Goal: Book appointment/travel/reservation

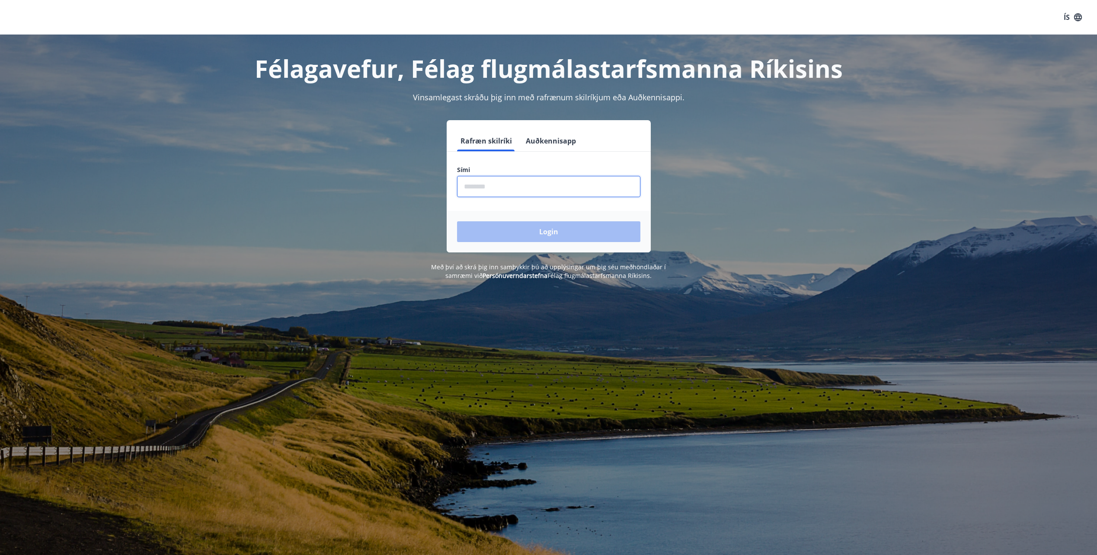
click at [491, 187] on input "phone" at bounding box center [548, 186] width 183 height 21
type input "********"
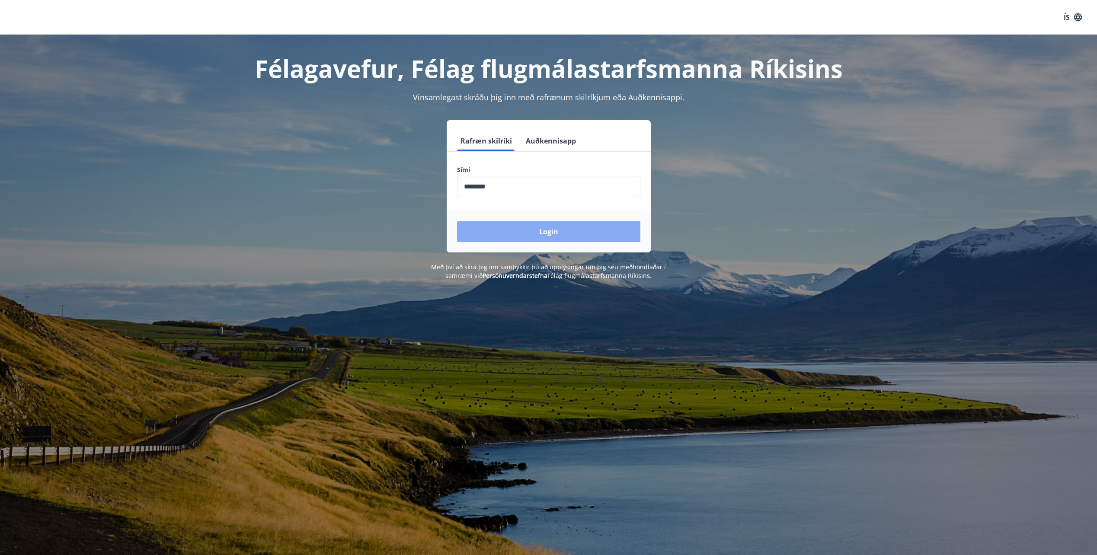
click at [581, 236] on button "Login" at bounding box center [548, 231] width 183 height 21
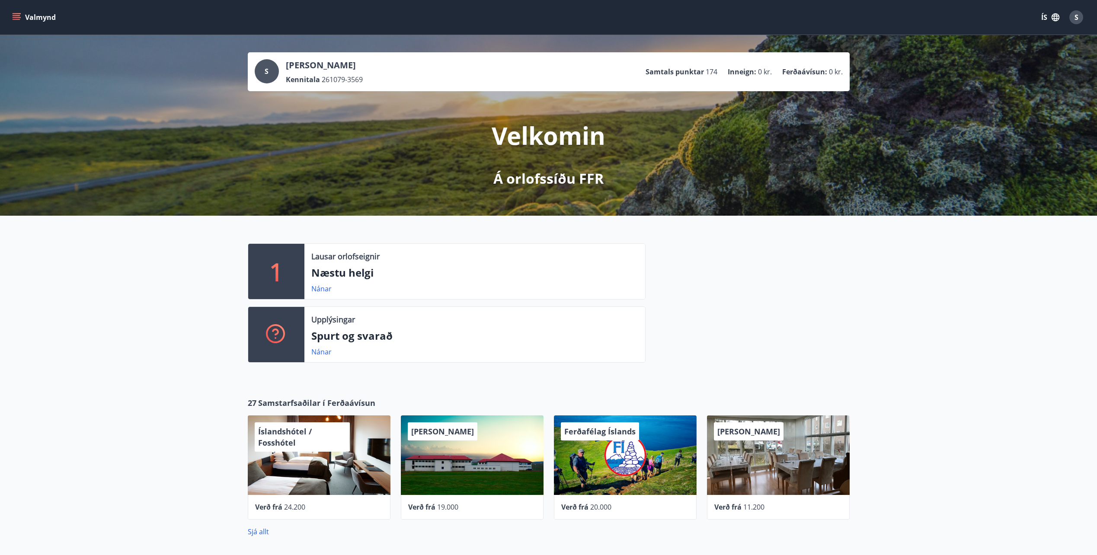
click at [17, 15] on icon "menu" at bounding box center [17, 15] width 8 height 1
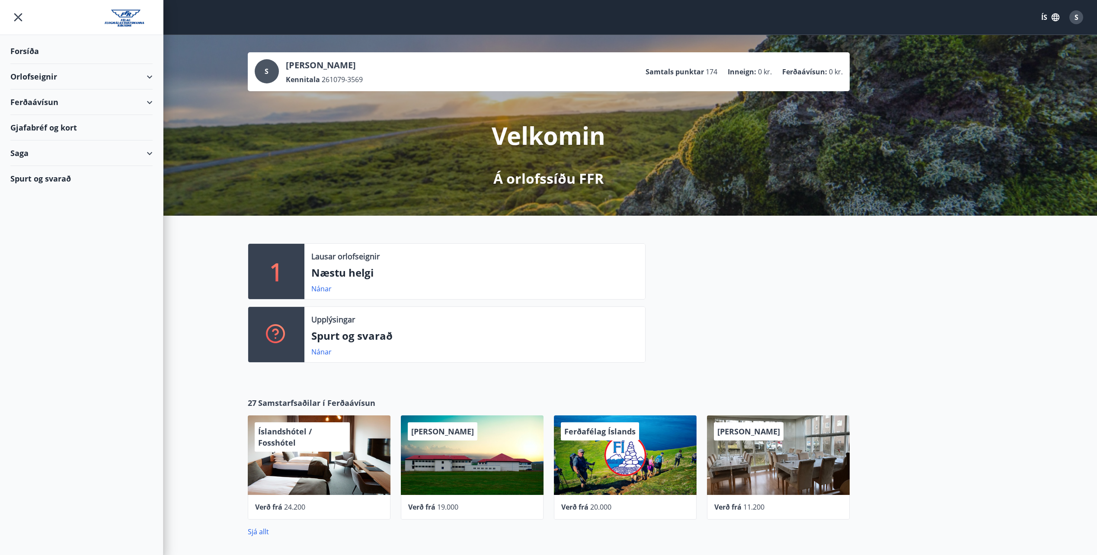
click at [45, 125] on div "Gjafabréf og kort" at bounding box center [81, 128] width 142 height 26
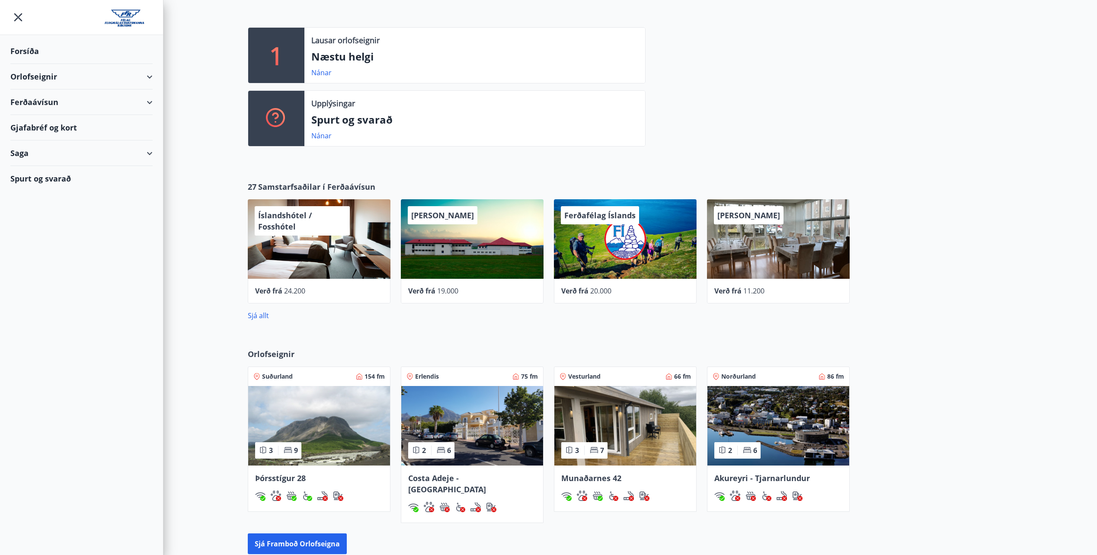
scroll to position [325, 0]
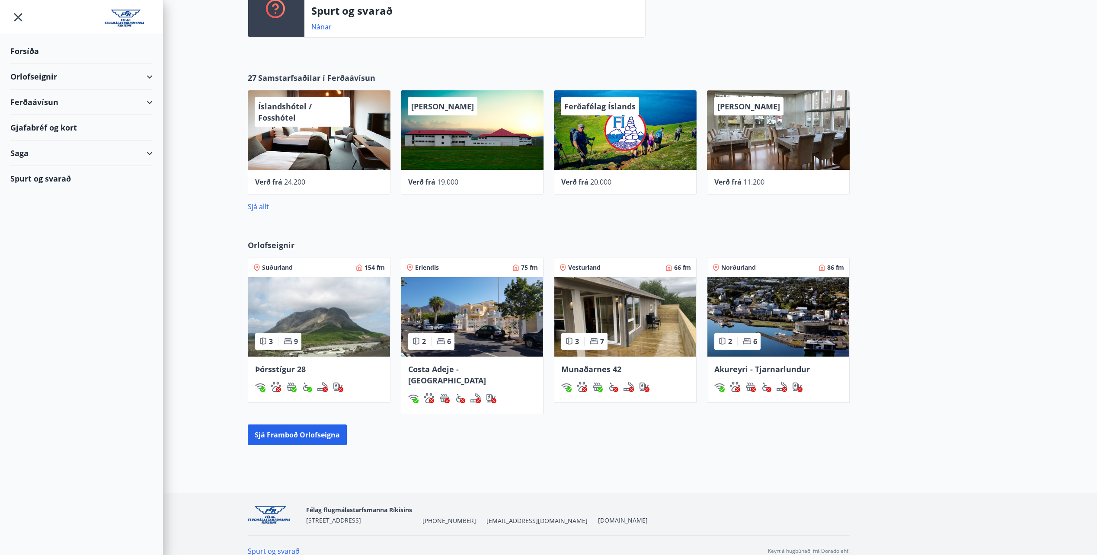
click at [612, 290] on img at bounding box center [625, 317] width 142 height 80
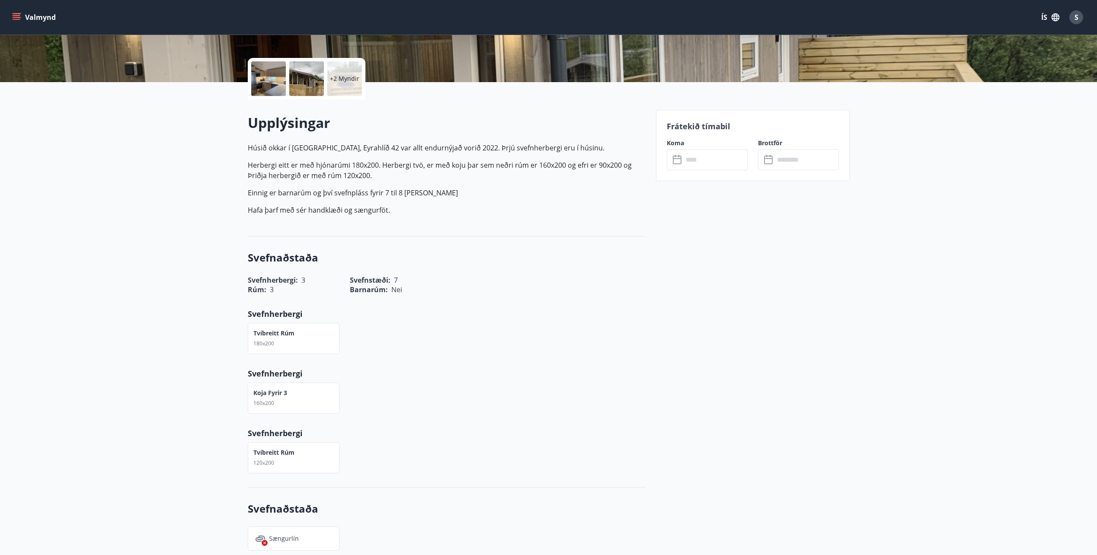
scroll to position [259, 0]
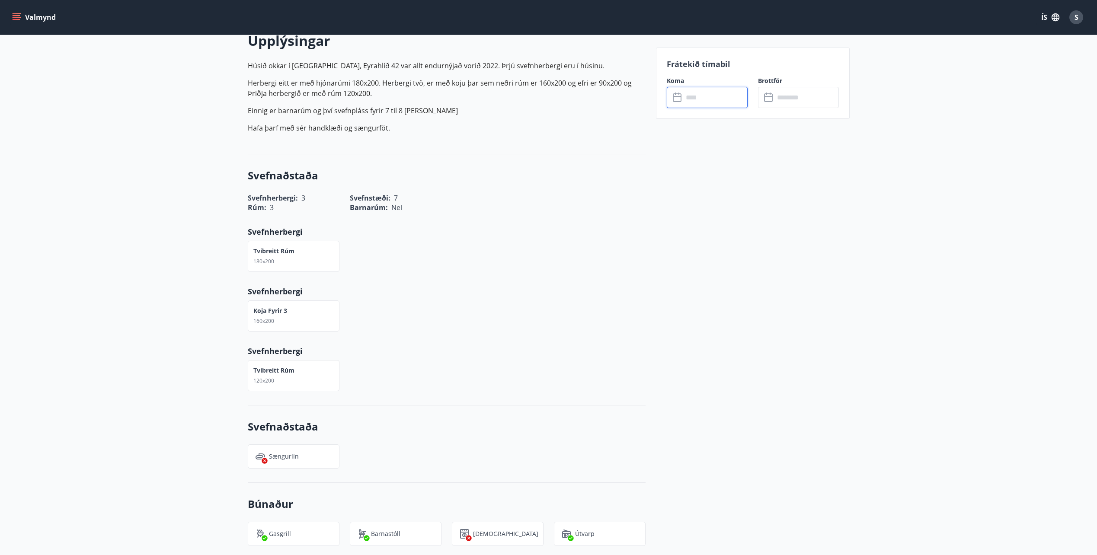
click at [720, 96] on input "text" at bounding box center [715, 97] width 64 height 21
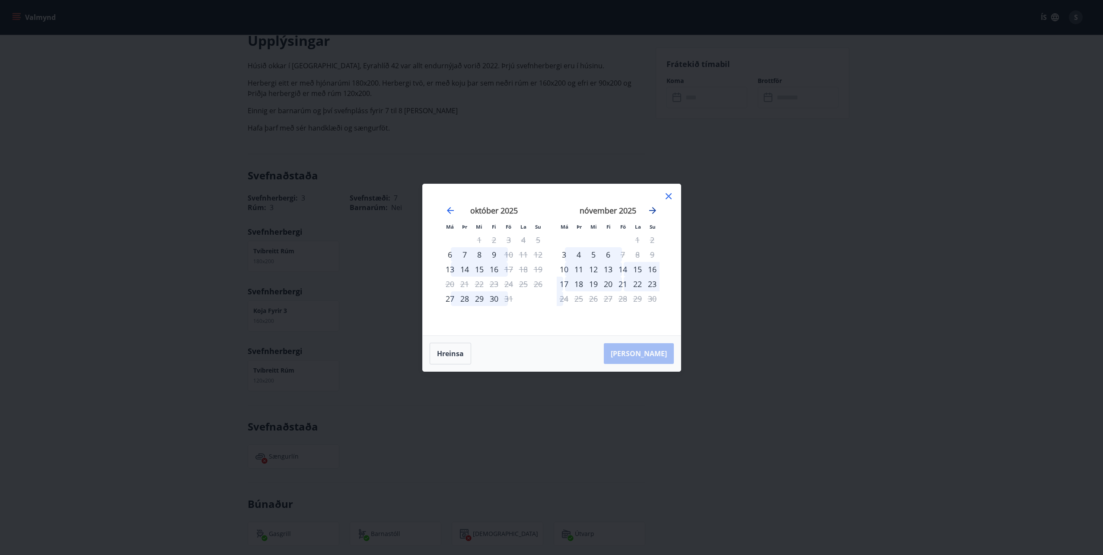
click at [656, 208] on icon "Move forward to switch to the next month." at bounding box center [653, 210] width 10 height 10
click at [623, 286] on div "26" at bounding box center [623, 284] width 15 height 15
click at [656, 206] on icon "Move forward to switch to the next month." at bounding box center [653, 210] width 10 height 10
click at [620, 241] on div "2" at bounding box center [623, 240] width 15 height 15
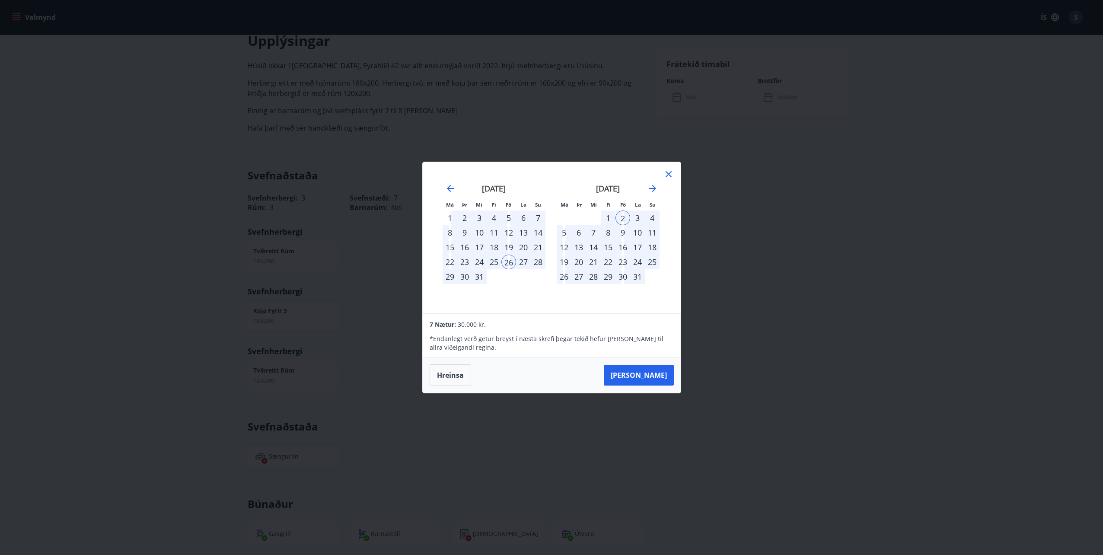
click at [668, 173] on icon at bounding box center [669, 174] width 10 height 10
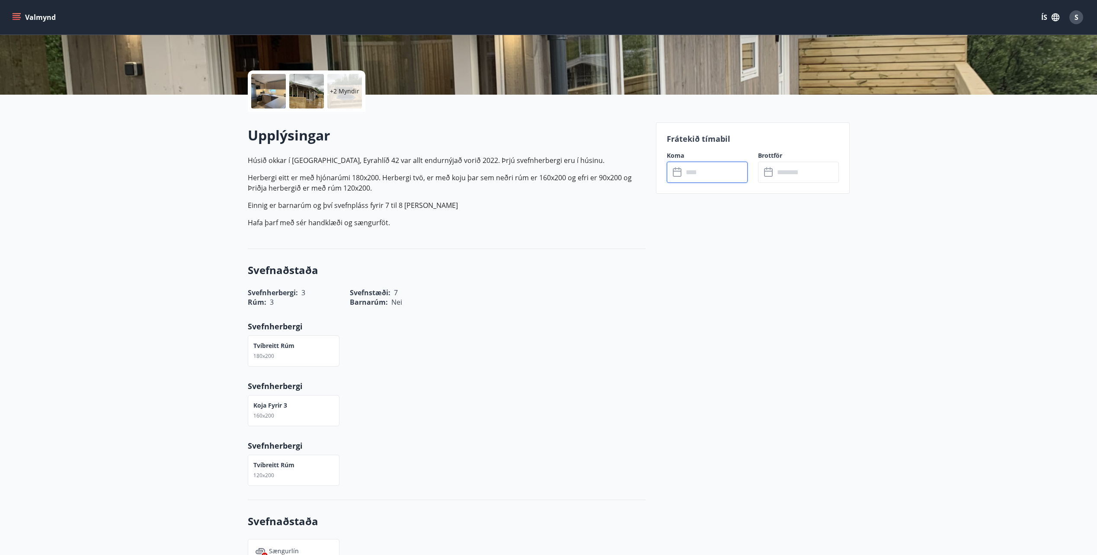
scroll to position [0, 0]
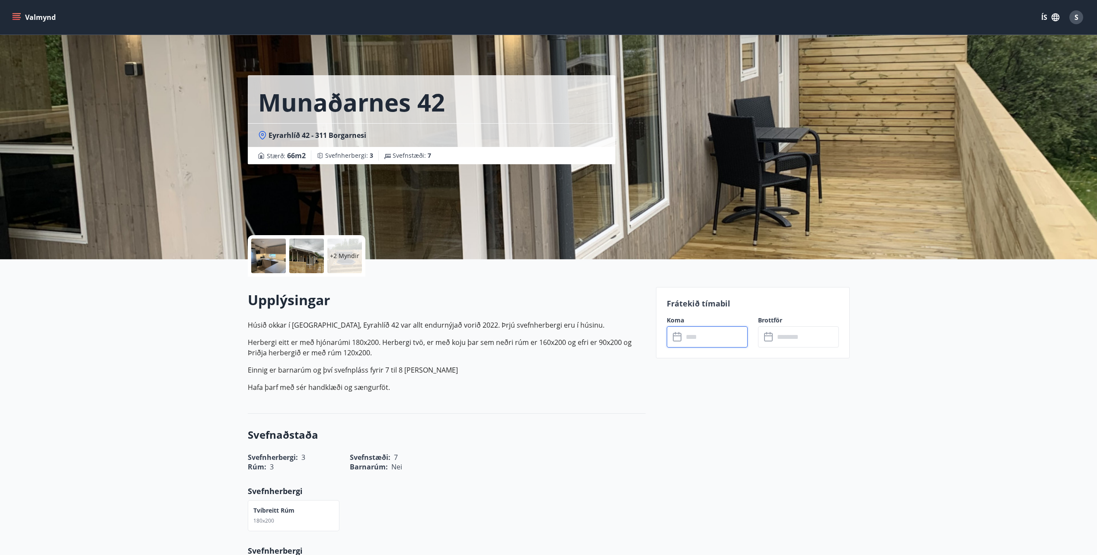
click at [22, 19] on button "Valmynd" at bounding box center [34, 18] width 49 height 16
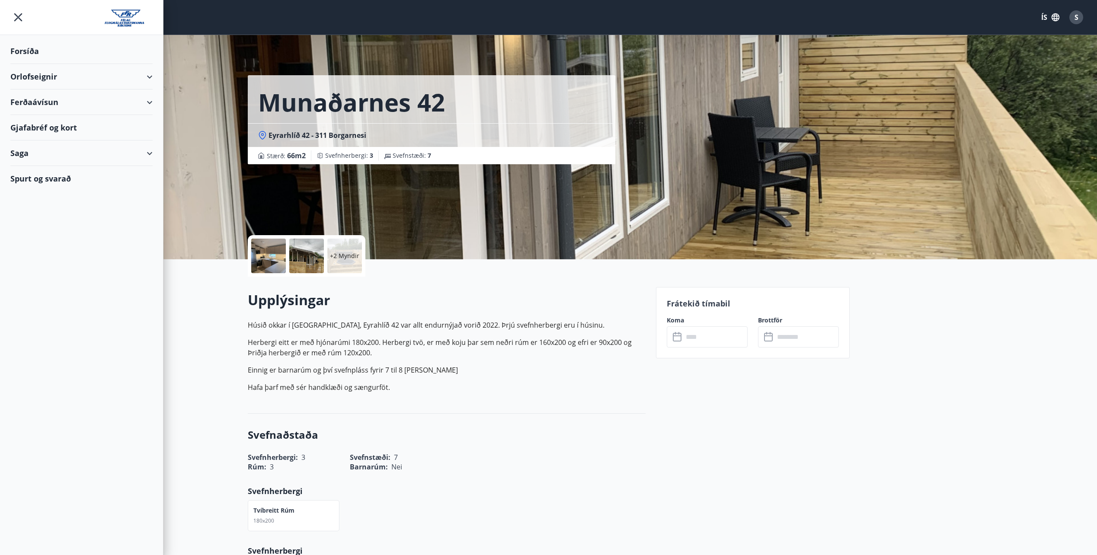
click at [43, 77] on div "Orlofseignir" at bounding box center [81, 77] width 142 height 26
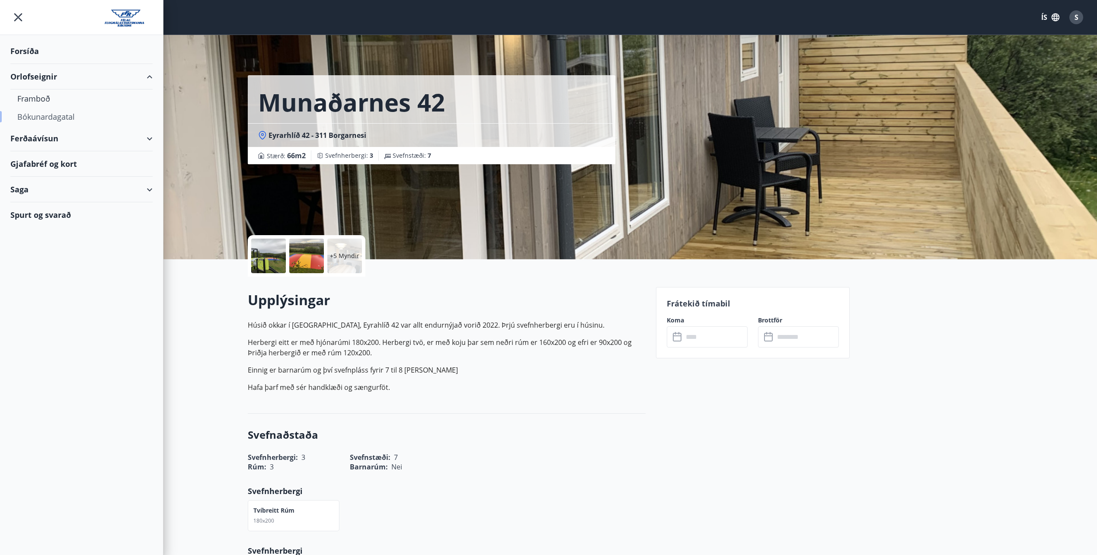
click at [49, 118] on div "Bókunardagatal" at bounding box center [81, 117] width 128 height 18
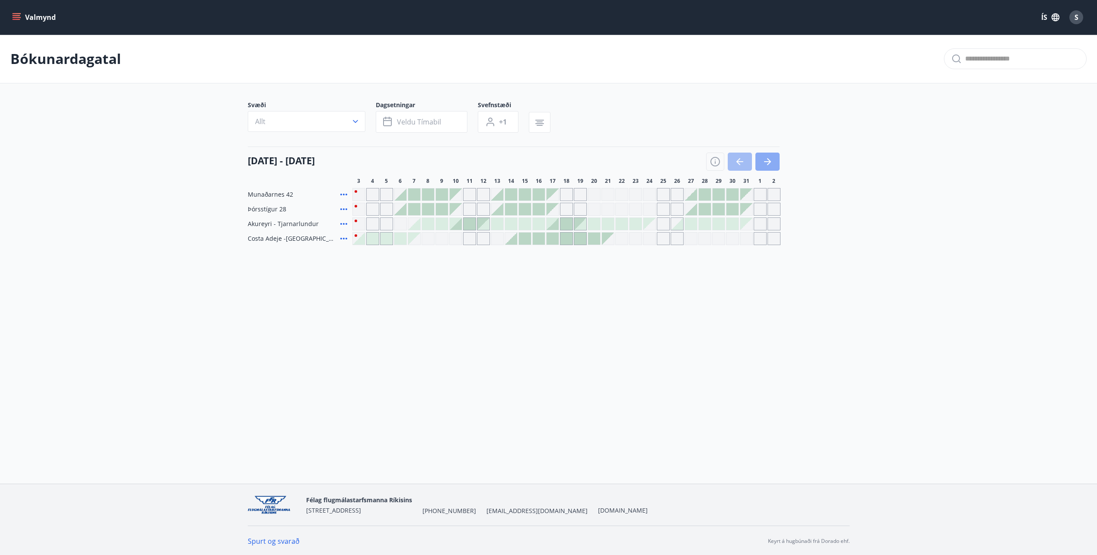
click at [770, 162] on icon "button" at bounding box center [769, 161] width 4 height 7
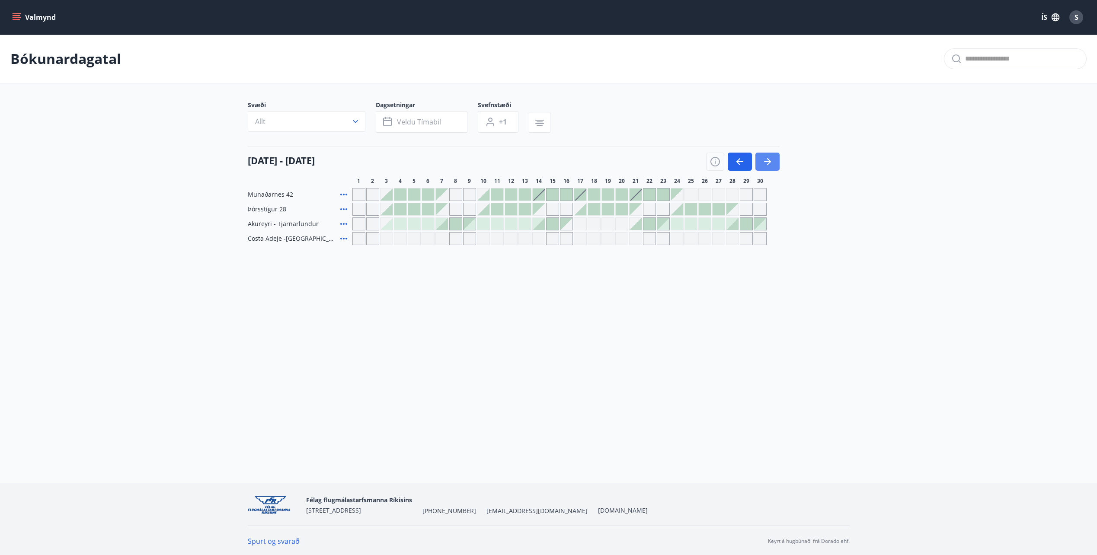
click at [769, 165] on icon "button" at bounding box center [767, 162] width 10 height 10
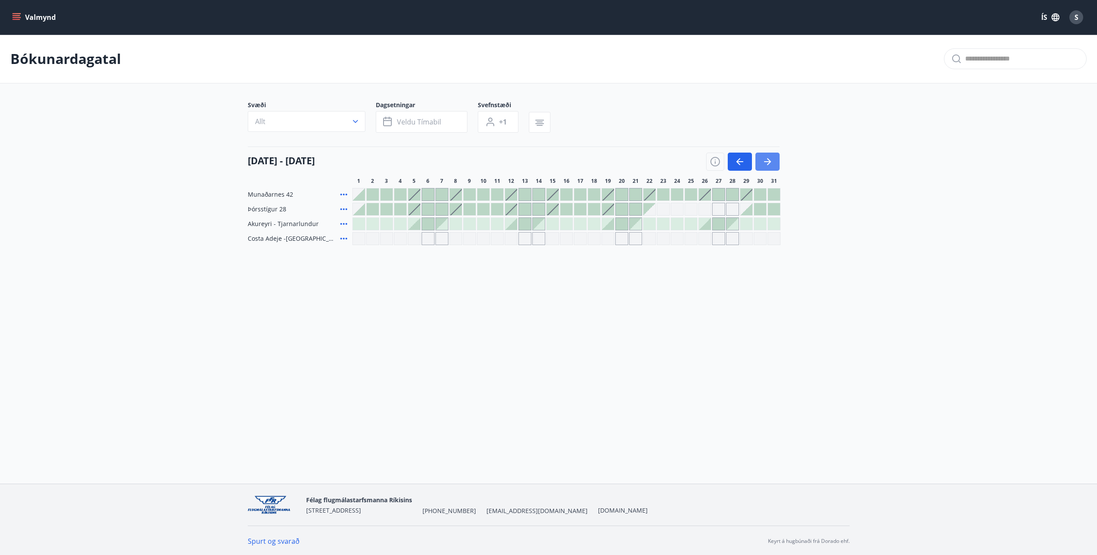
click at [768, 166] on icon "button" at bounding box center [767, 162] width 10 height 10
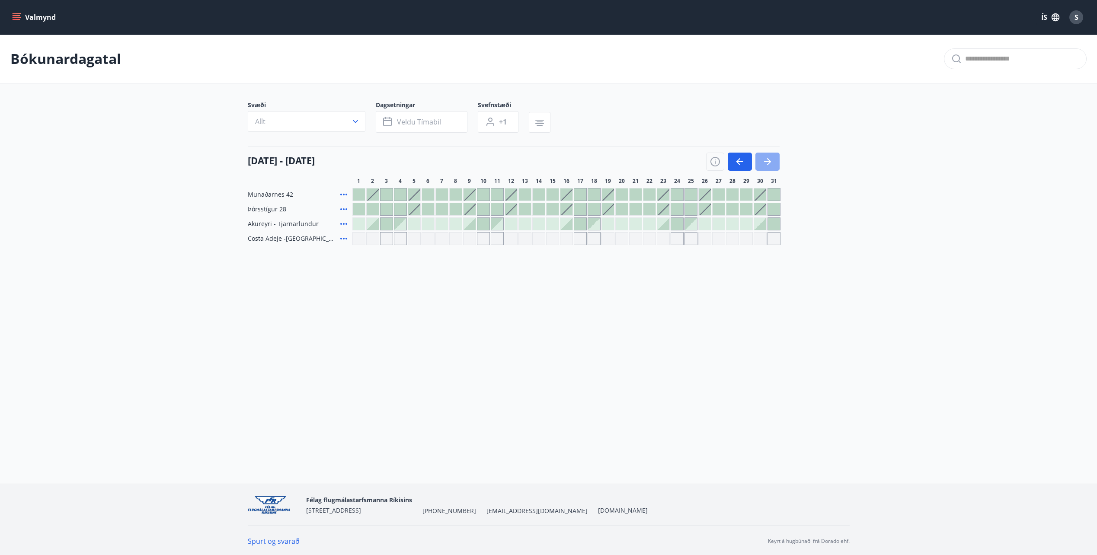
click at [767, 166] on icon "button" at bounding box center [767, 162] width 10 height 10
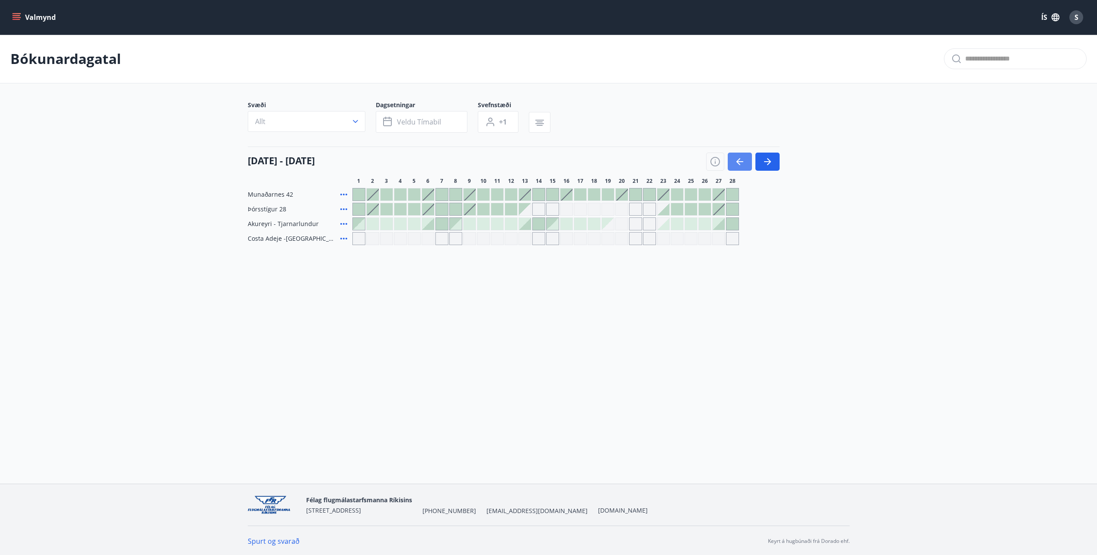
click at [739, 160] on icon "button" at bounding box center [740, 162] width 10 height 10
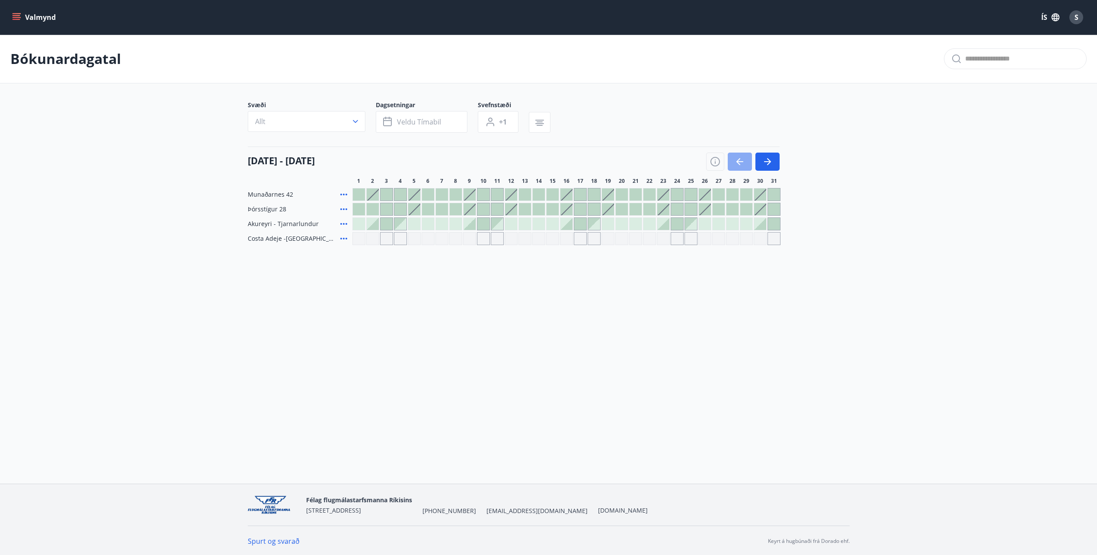
click at [734, 160] on button "button" at bounding box center [740, 162] width 24 height 18
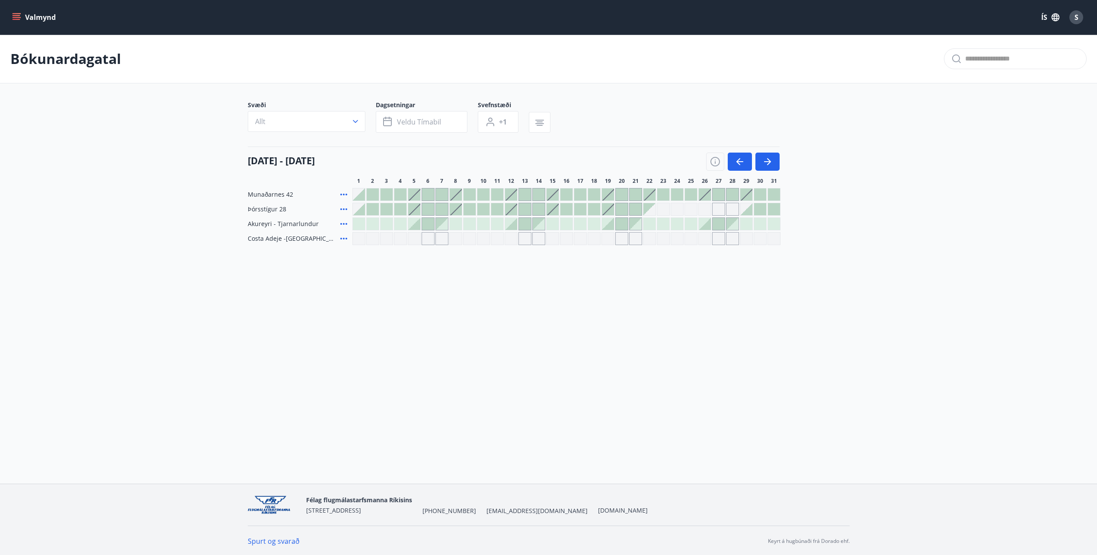
click at [743, 211] on div at bounding box center [746, 209] width 12 height 12
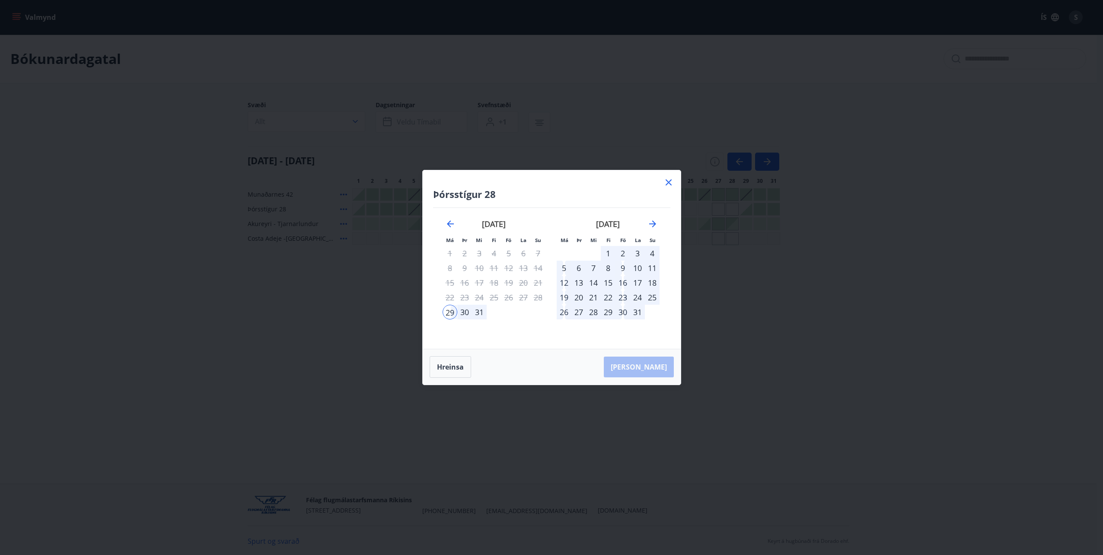
click at [624, 252] on div "2" at bounding box center [623, 253] width 15 height 15
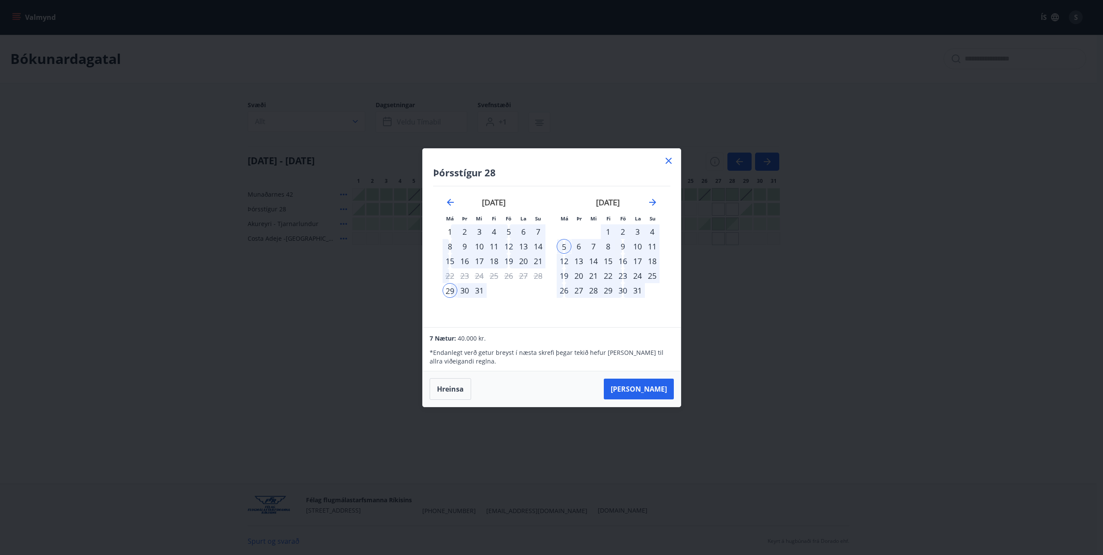
click at [621, 231] on div "2" at bounding box center [623, 231] width 15 height 15
click at [620, 229] on div "2" at bounding box center [623, 231] width 15 height 15
click at [606, 236] on div "1" at bounding box center [608, 231] width 15 height 15
click at [598, 249] on div "7" at bounding box center [593, 246] width 15 height 15
click at [624, 230] on div "2" at bounding box center [623, 231] width 15 height 15
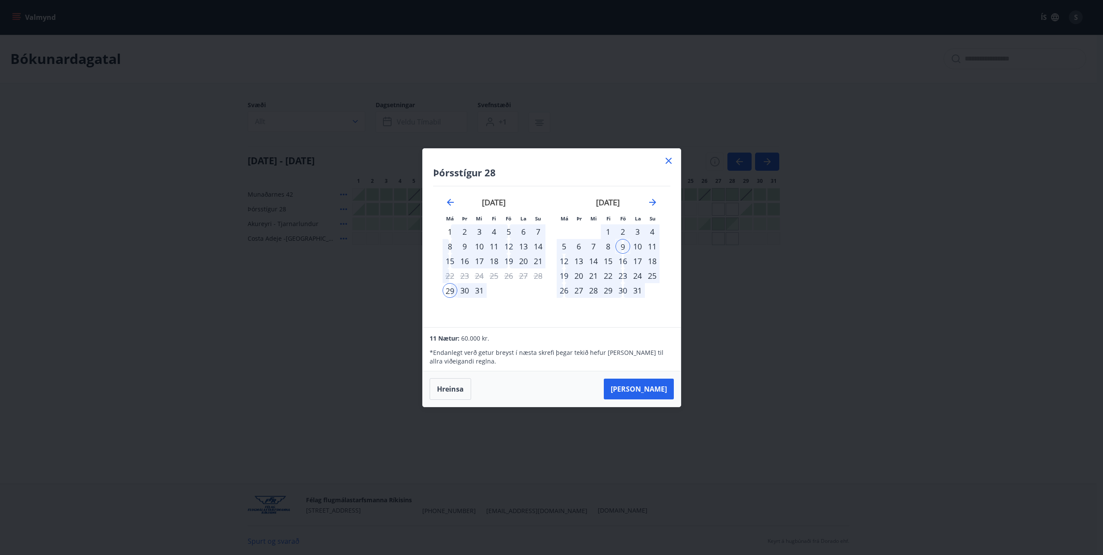
click at [464, 293] on div "30" at bounding box center [464, 290] width 15 height 15
click at [624, 231] on div "2" at bounding box center [623, 231] width 15 height 15
click at [671, 164] on icon at bounding box center [669, 161] width 10 height 10
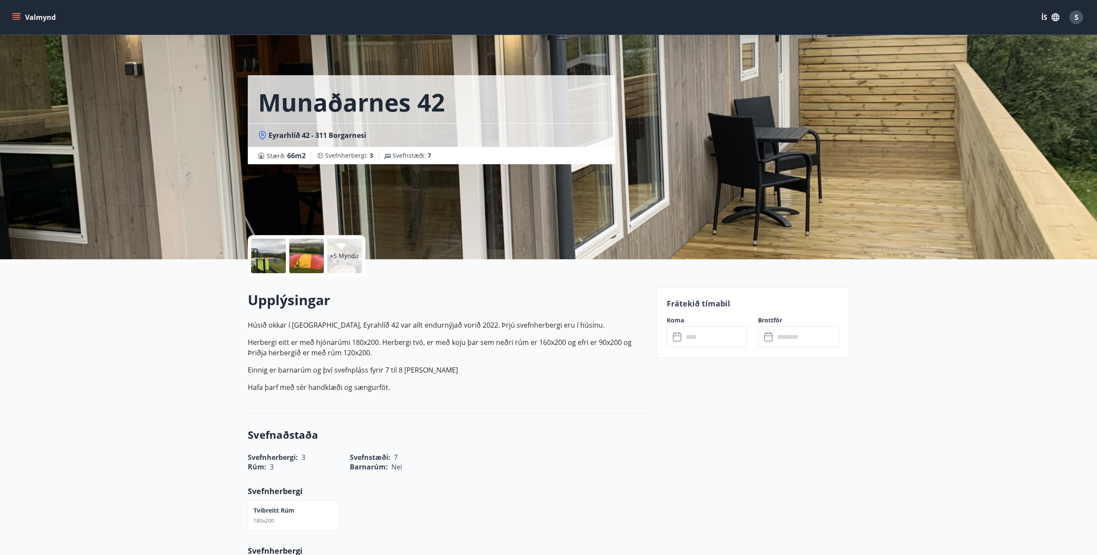
click at [16, 22] on button "Valmynd" at bounding box center [34, 18] width 49 height 16
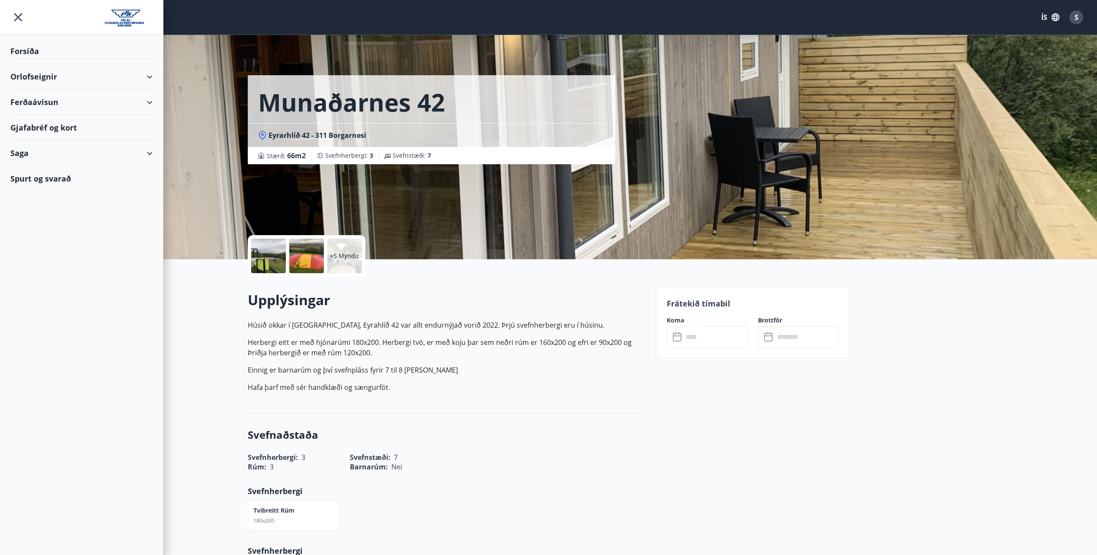
click at [72, 75] on div "Orlofseignir" at bounding box center [81, 77] width 142 height 26
click at [41, 98] on div "Framboð" at bounding box center [81, 99] width 128 height 18
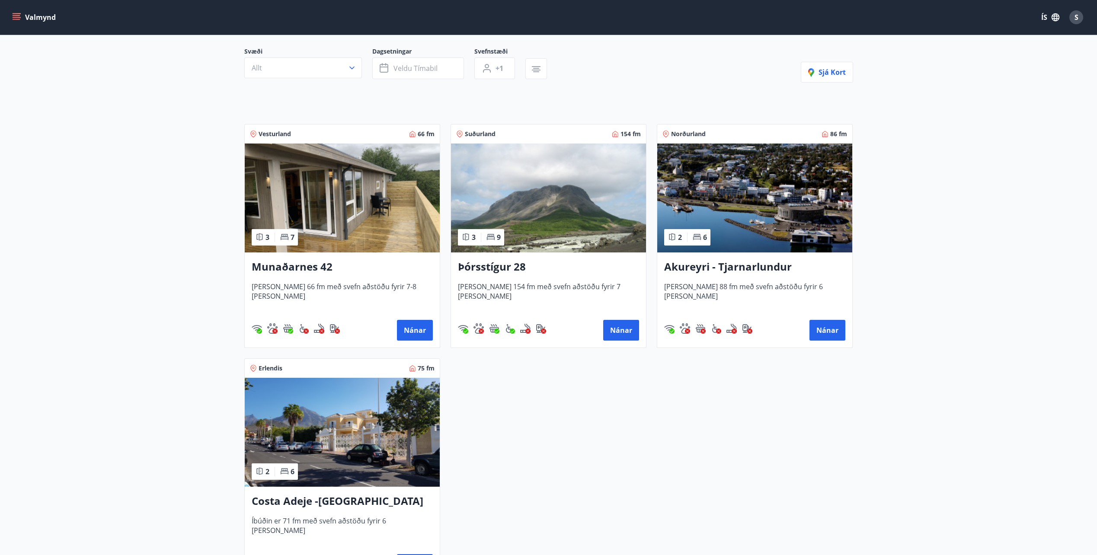
scroll to position [86, 0]
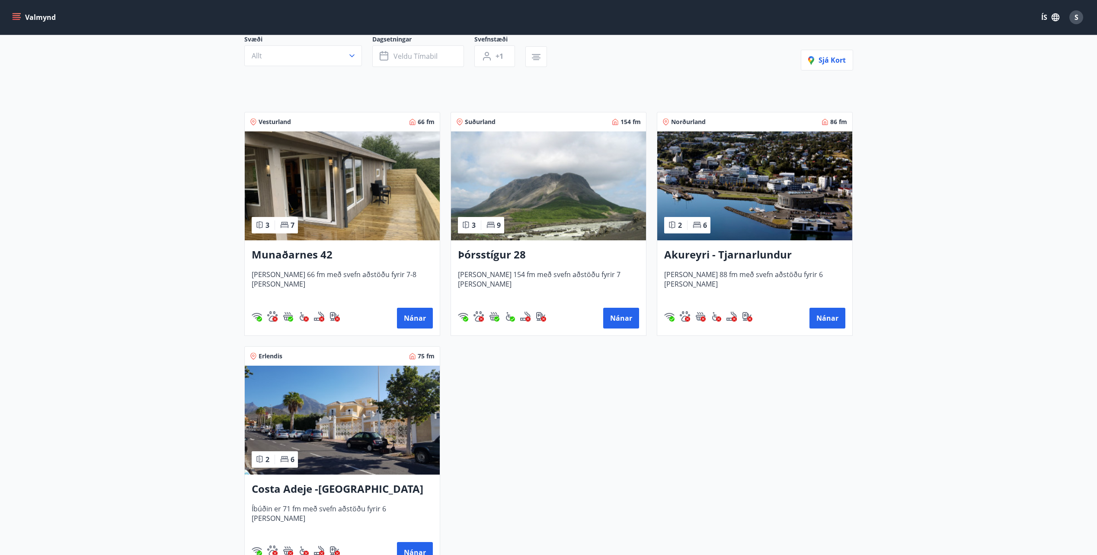
click at [542, 197] on img at bounding box center [548, 185] width 195 height 109
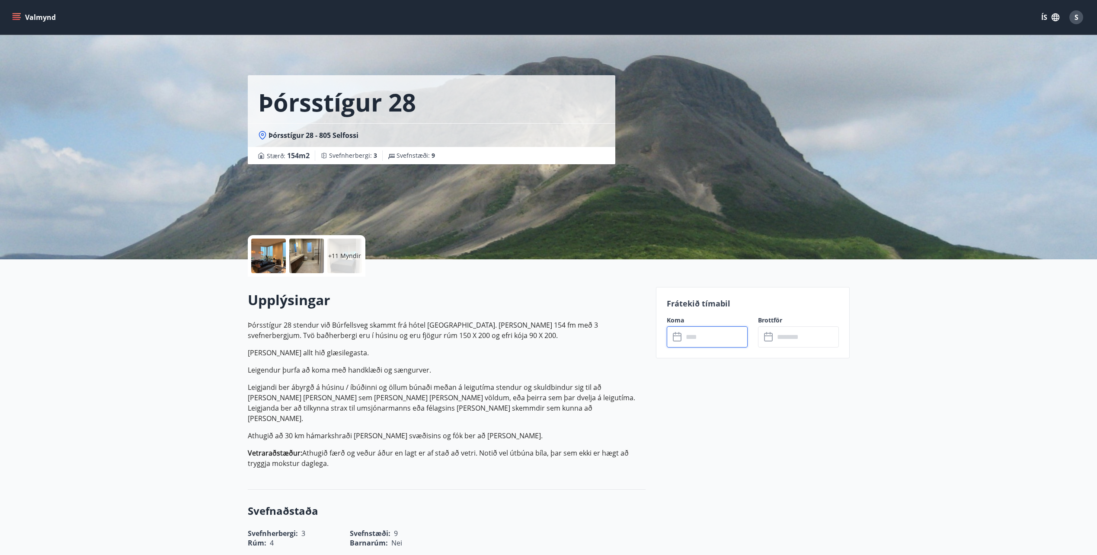
click at [708, 340] on input "text" at bounding box center [715, 336] width 64 height 21
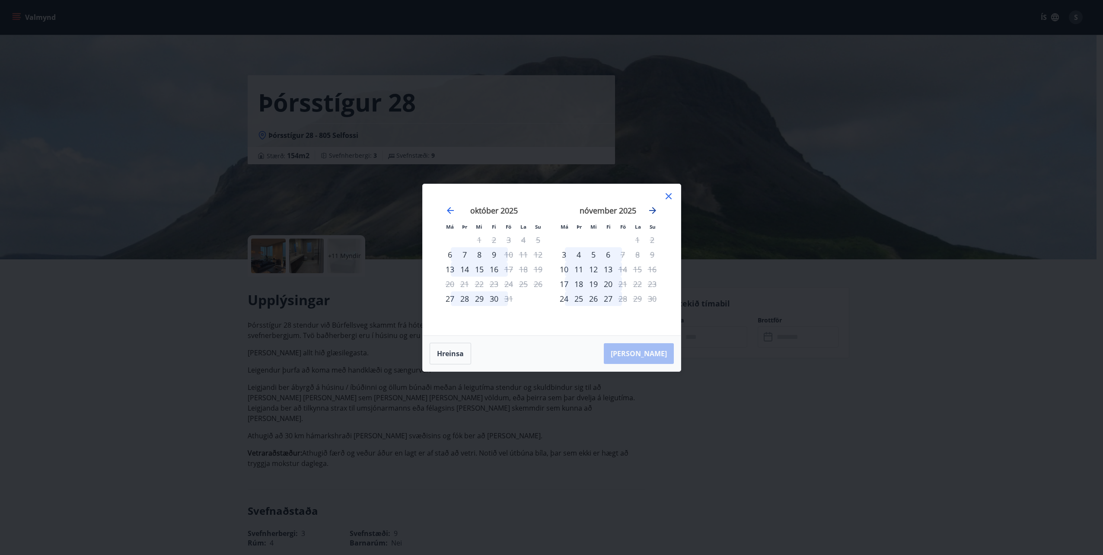
click at [652, 213] on icon "Move forward to switch to the next month." at bounding box center [653, 210] width 10 height 10
click at [564, 301] on div "29" at bounding box center [564, 298] width 15 height 15
click at [655, 212] on icon "Move forward to switch to the next month." at bounding box center [653, 210] width 10 height 10
click at [622, 240] on div "2" at bounding box center [623, 240] width 15 height 15
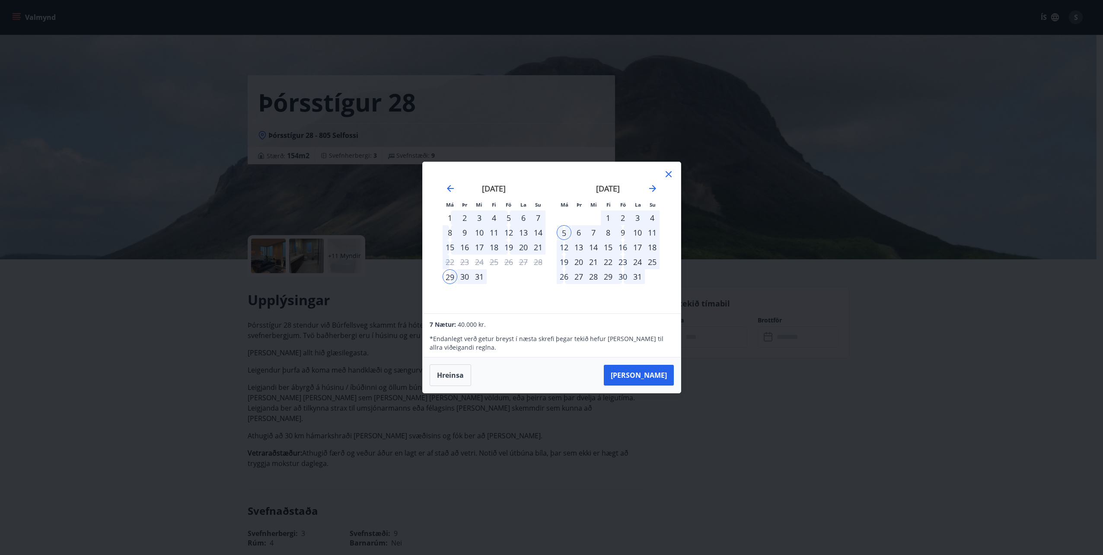
click at [669, 174] on icon at bounding box center [669, 174] width 6 height 6
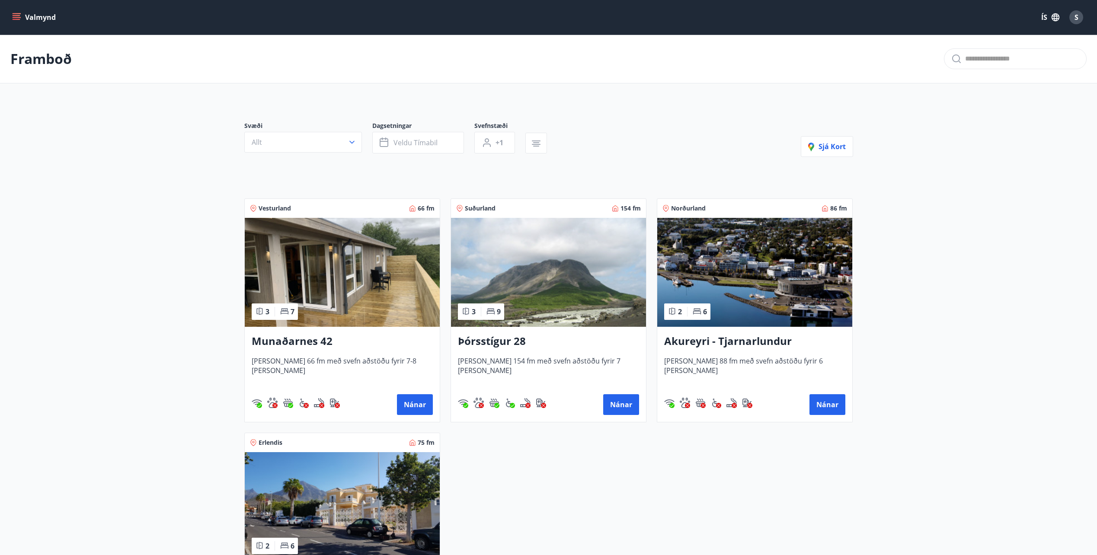
click at [320, 270] on img at bounding box center [342, 272] width 195 height 109
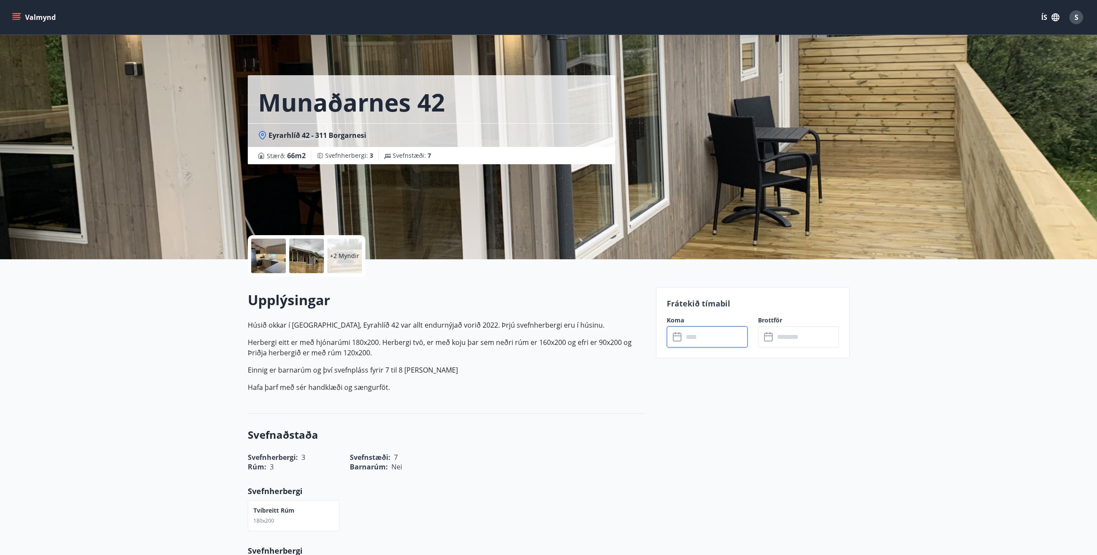
click at [704, 330] on input "text" at bounding box center [715, 336] width 64 height 21
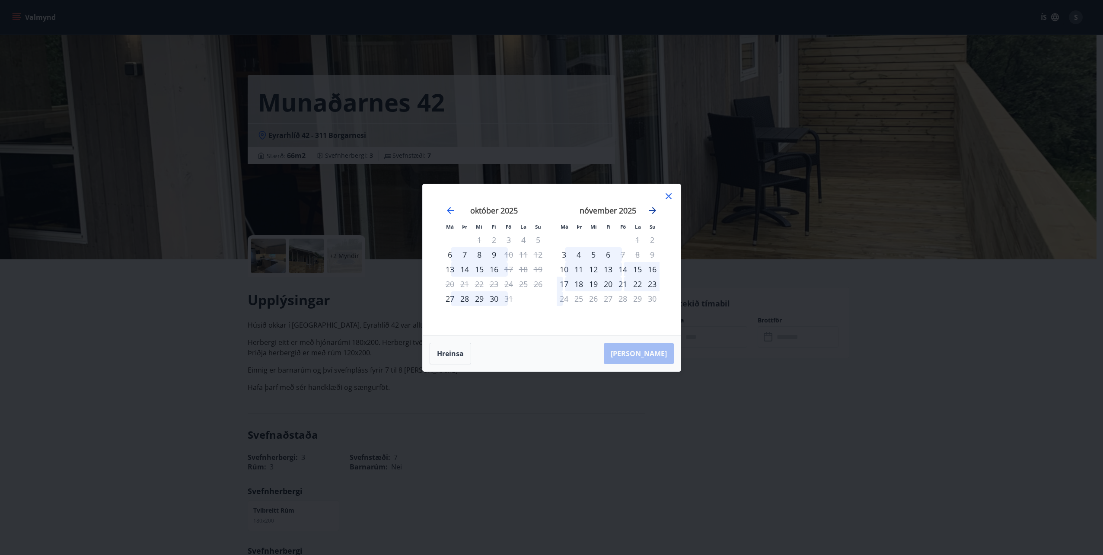
click at [655, 211] on icon "Move forward to switch to the next month." at bounding box center [652, 210] width 7 height 7
